Goal: Navigation & Orientation: Go to known website

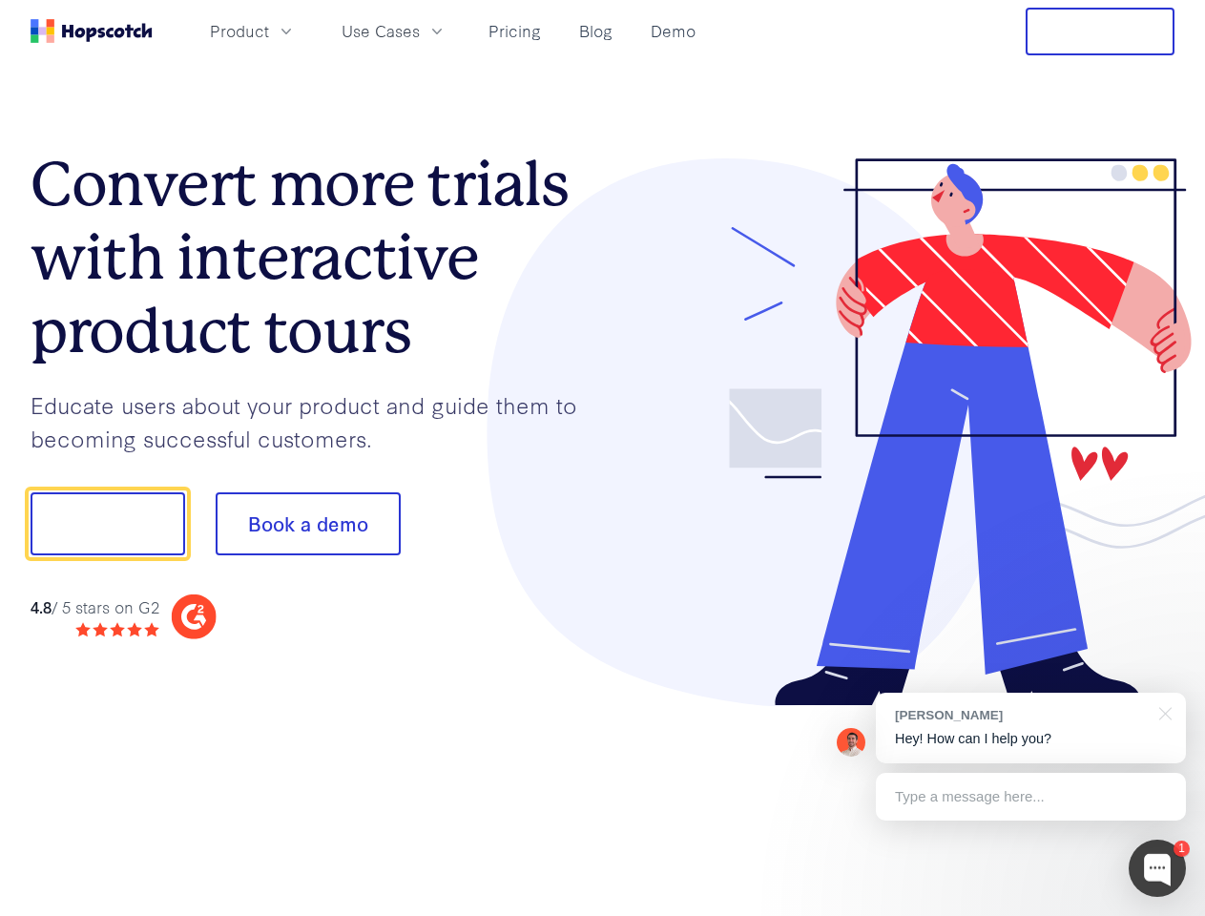
click at [603, 458] on div at bounding box center [889, 432] width 573 height 549
click at [269, 31] on span "Product" at bounding box center [239, 31] width 59 height 24
click at [420, 31] on span "Use Cases" at bounding box center [381, 31] width 78 height 24
click at [1100, 31] on button "Free Trial" at bounding box center [1100, 32] width 149 height 48
click at [107, 524] on button "Show me!" at bounding box center [108, 523] width 155 height 63
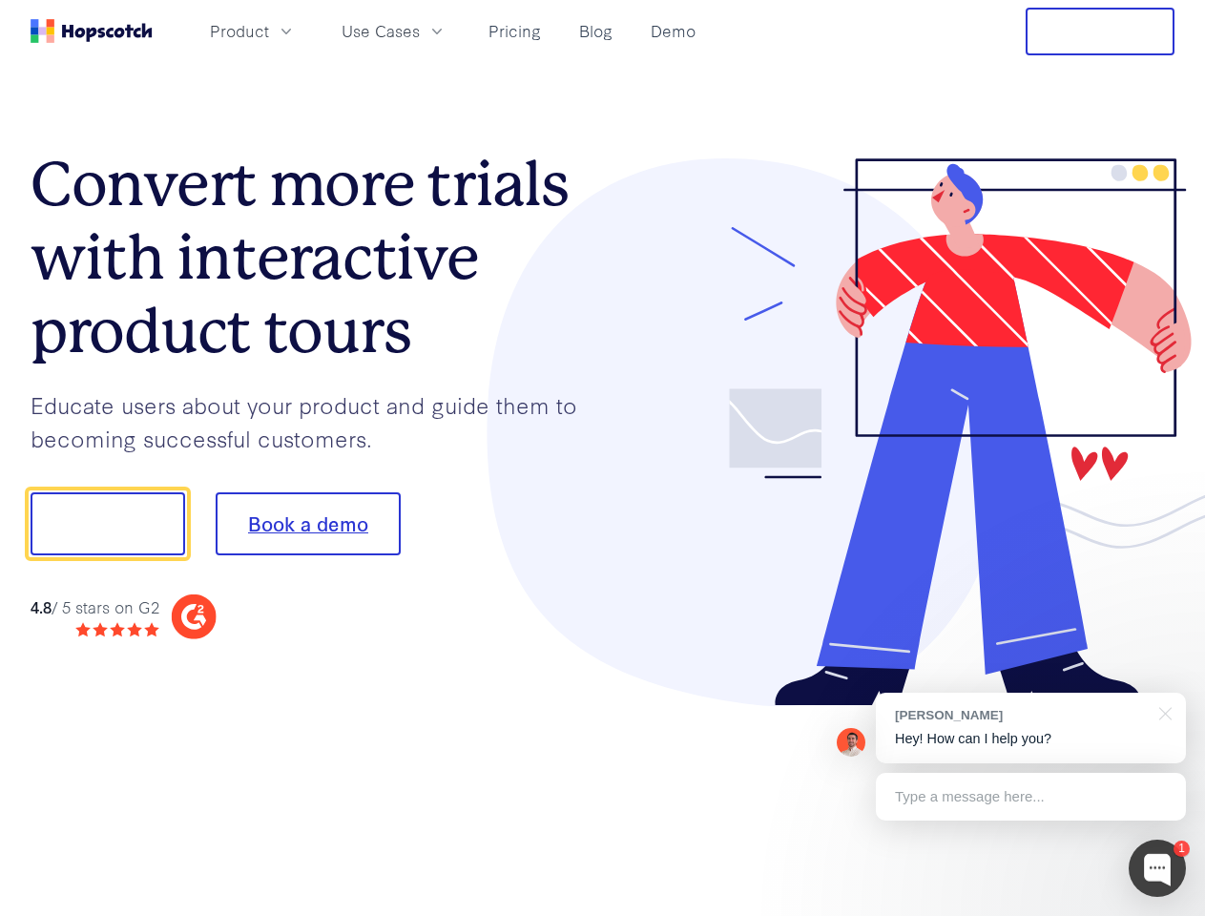
click at [307, 524] on button "Book a demo" at bounding box center [308, 523] width 185 height 63
click at [1157, 868] on div at bounding box center [1157, 868] width 57 height 57
click at [1031, 728] on div "[PERSON_NAME] Hey! How can I help you?" at bounding box center [1031, 728] width 310 height 71
click at [1162, 712] on div at bounding box center [1007, 521] width 358 height 636
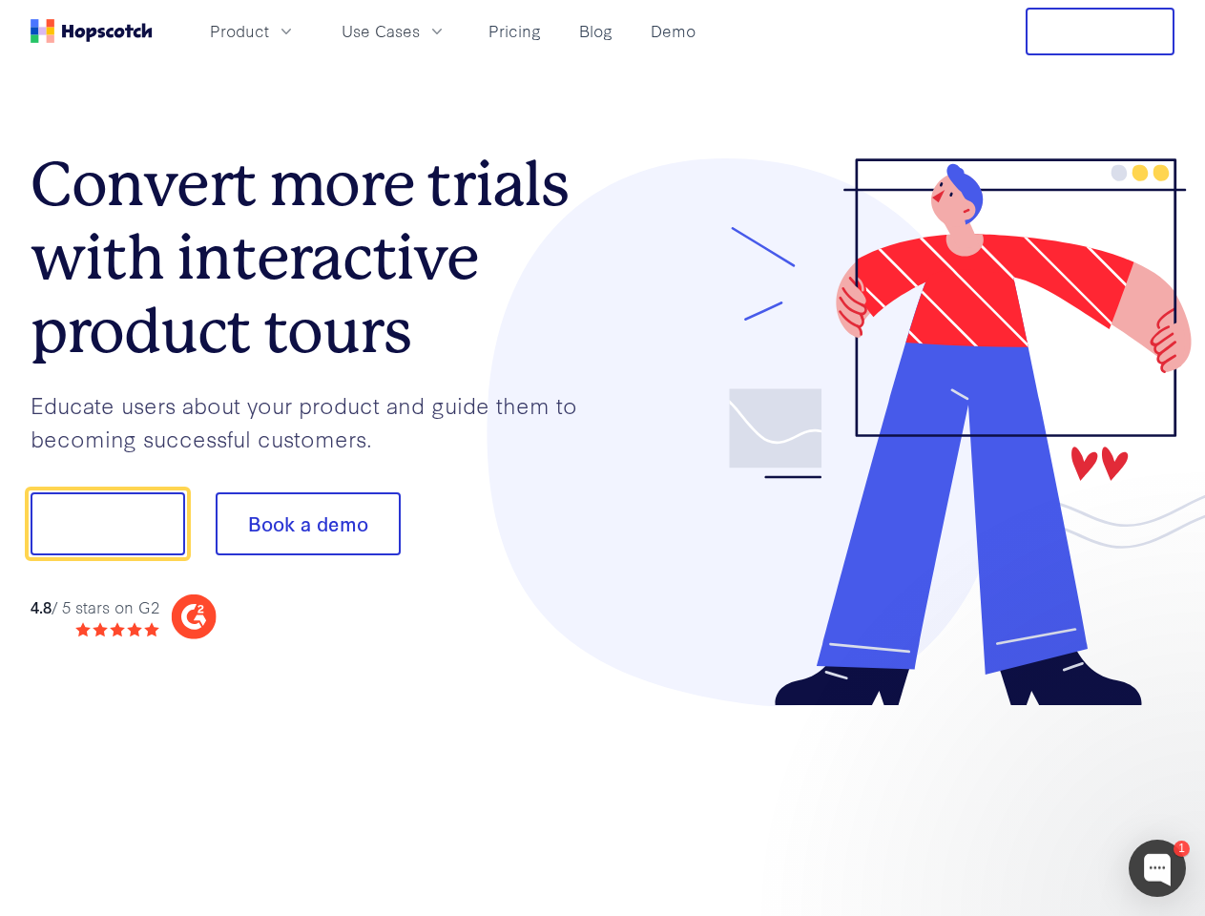
click at [1031, 797] on div at bounding box center [1007, 649] width 358 height 381
